Goal: Transaction & Acquisition: Purchase product/service

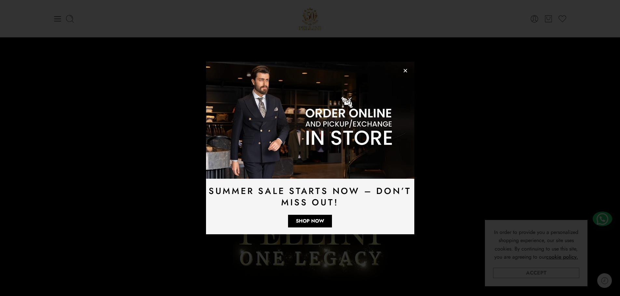
click at [524, 269] on link "Accept" at bounding box center [536, 273] width 86 height 10
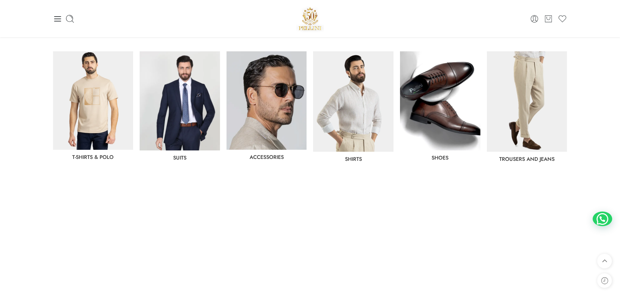
scroll to position [325, 0]
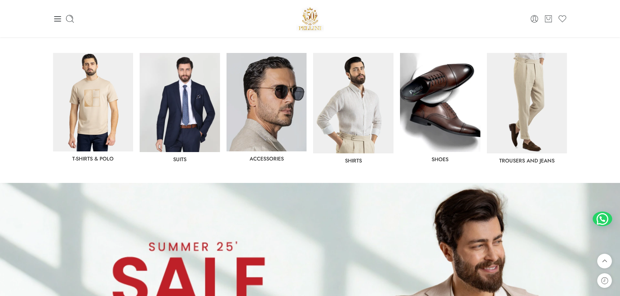
click at [94, 115] on img at bounding box center [93, 102] width 80 height 99
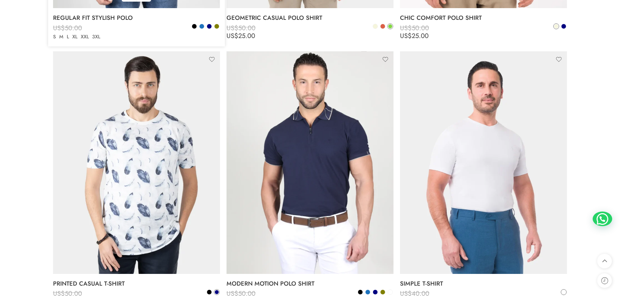
scroll to position [1464, 0]
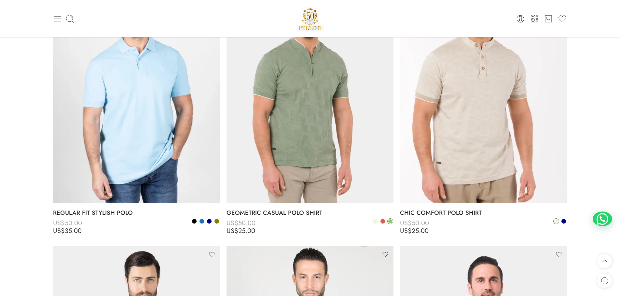
click at [59, 18] on icon at bounding box center [57, 18] width 9 height 9
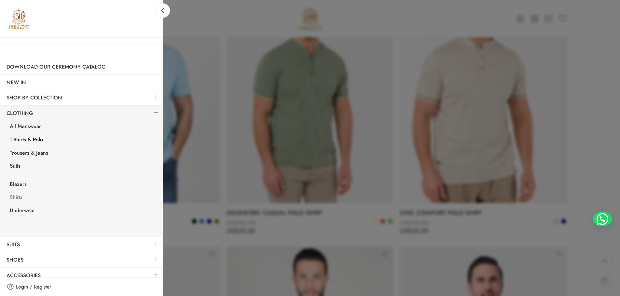
click at [19, 199] on link "Shirts" at bounding box center [82, 198] width 159 height 13
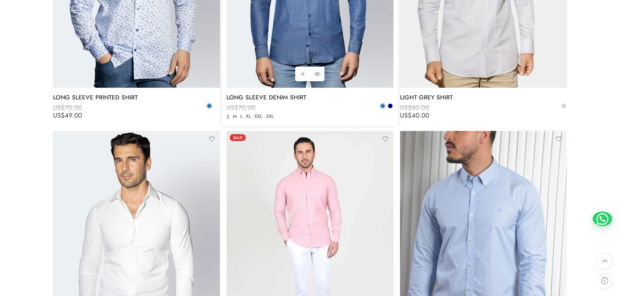
scroll to position [1334, 0]
